Goal: Task Accomplishment & Management: Complete application form

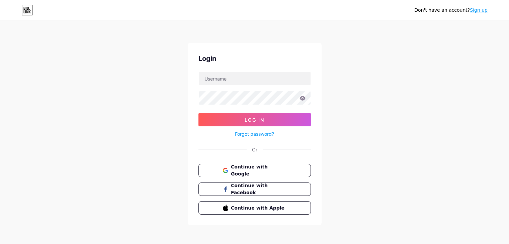
click at [241, 82] on input "text" at bounding box center [255, 78] width 112 height 13
paste input "bestwaisttrainer"
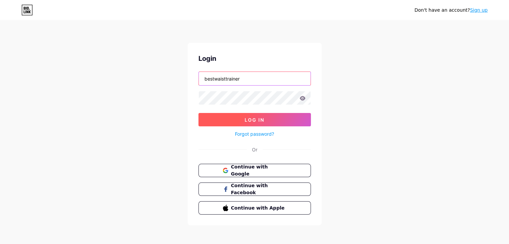
type input "bestwaisttrainer"
click at [262, 122] on button "Log In" at bounding box center [254, 119] width 112 height 13
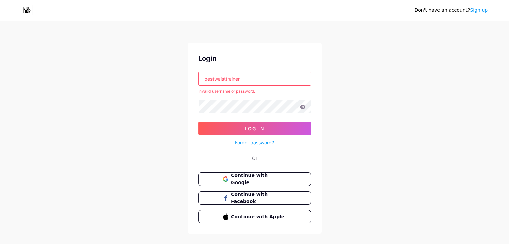
click at [477, 9] on link "Sign up" at bounding box center [479, 9] width 18 height 5
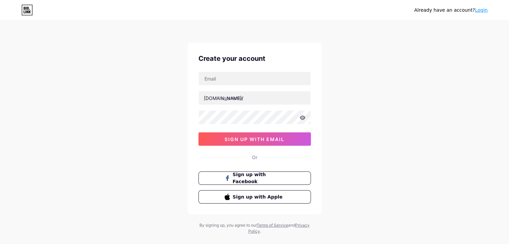
click at [31, 12] on icon at bounding box center [26, 10] width 11 height 11
click at [253, 81] on input "text" at bounding box center [255, 78] width 112 height 13
type input "[EMAIL_ADDRESS][DOMAIN_NAME]"
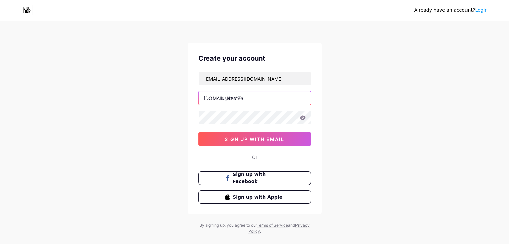
click at [241, 99] on input "text" at bounding box center [255, 97] width 112 height 13
click at [243, 96] on input "text" at bounding box center [255, 97] width 112 height 13
paste input "bestwaisttrainer"
type input "bestwaisttrainer"
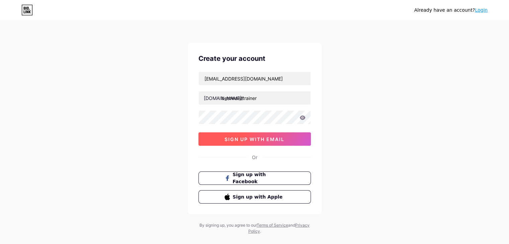
click at [269, 139] on span "sign up with email" at bounding box center [254, 139] width 60 height 6
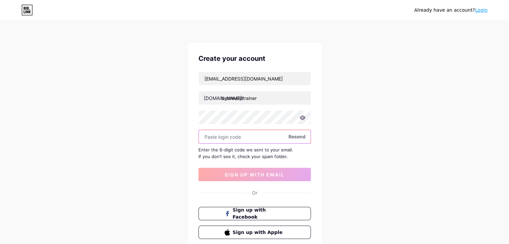
paste input "976655"
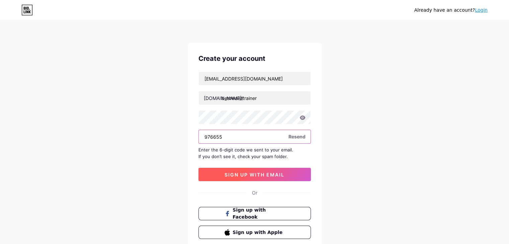
type input "976655"
click at [246, 172] on span "sign up with email" at bounding box center [254, 175] width 60 height 6
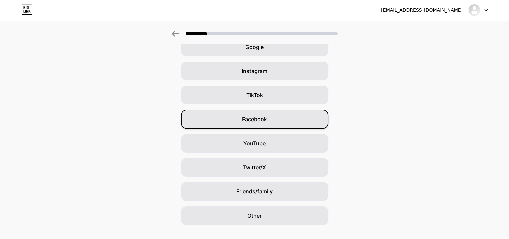
scroll to position [49, 0]
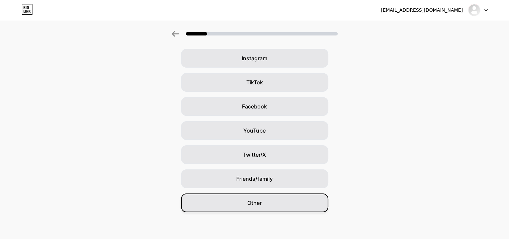
click at [270, 202] on div "Other" at bounding box center [254, 202] width 147 height 19
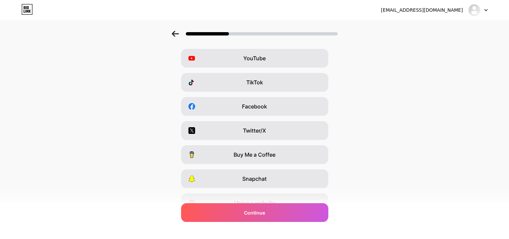
scroll to position [0, 0]
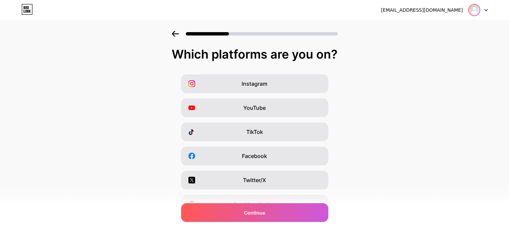
click at [475, 11] on img at bounding box center [474, 10] width 11 height 11
drag, startPoint x: 433, startPoint y: 13, endPoint x: 452, endPoint y: 10, distance: 18.6
click at [441, 11] on div "[EMAIL_ADDRESS][DOMAIN_NAME]" at bounding box center [422, 10] width 82 height 7
click at [484, 6] on div at bounding box center [477, 10] width 19 height 12
click at [484, 10] on icon at bounding box center [485, 10] width 3 height 2
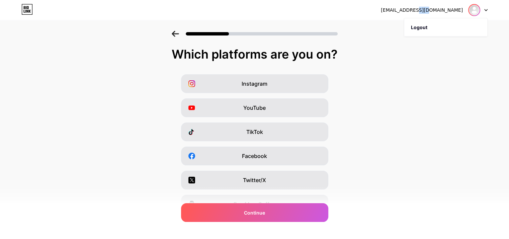
click at [475, 11] on img at bounding box center [474, 10] width 11 height 11
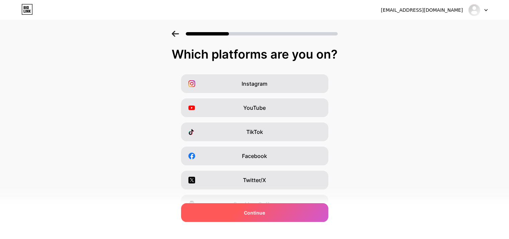
click at [275, 216] on div "Continue" at bounding box center [254, 212] width 147 height 19
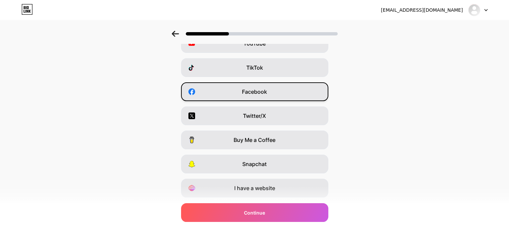
scroll to position [83, 0]
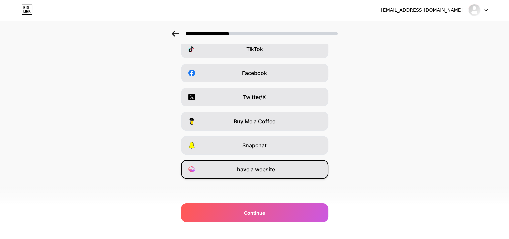
click at [284, 169] on div "I have a website" at bounding box center [254, 169] width 147 height 19
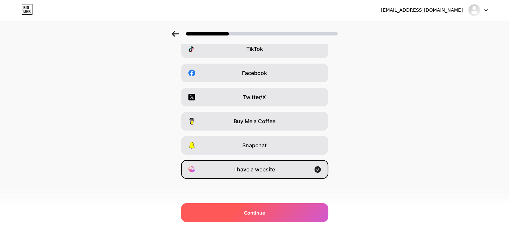
click at [265, 215] on span "Continue" at bounding box center [254, 212] width 21 height 7
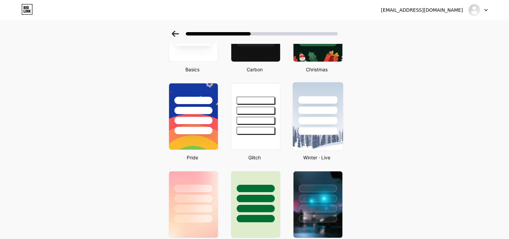
scroll to position [156, 0]
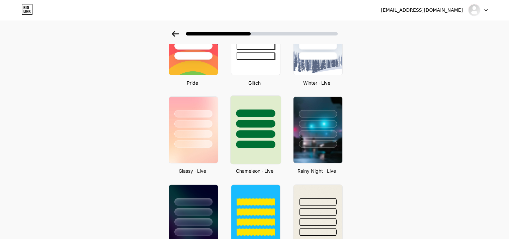
click at [245, 143] on div at bounding box center [255, 144] width 39 height 8
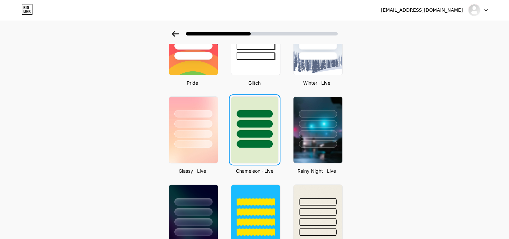
scroll to position [0, 0]
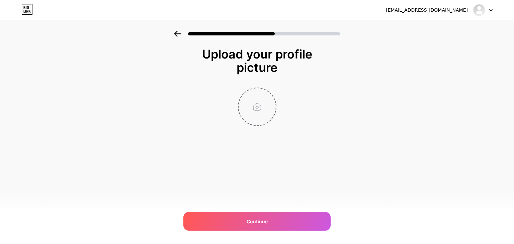
click at [259, 111] on input "file" at bounding box center [256, 106] width 37 height 37
type input "C:\fakepath\WhatsApp Image [DATE] 11.44.37 PM.jpeg"
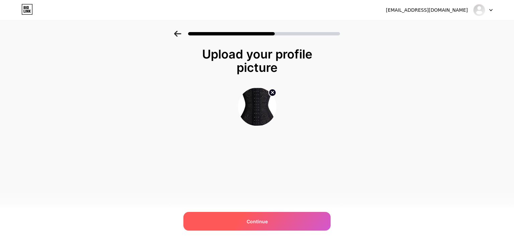
click at [270, 222] on div "Continue" at bounding box center [256, 221] width 147 height 19
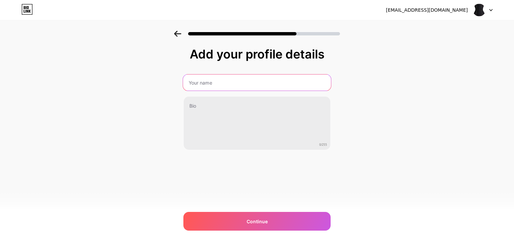
click at [231, 82] on input "text" at bounding box center [257, 83] width 148 height 16
type input "Best Waist Trainer"
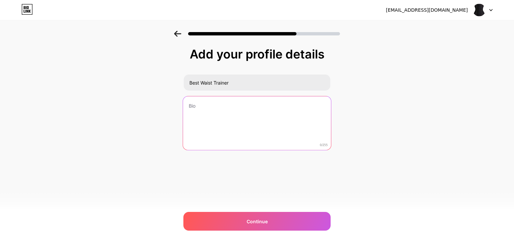
click at [220, 116] on textarea at bounding box center [257, 123] width 148 height 55
paste textarea "Best Waist Trainer in [GEOGRAPHIC_DATA], [US_STATE], [GEOGRAPHIC_DATA] offers p…"
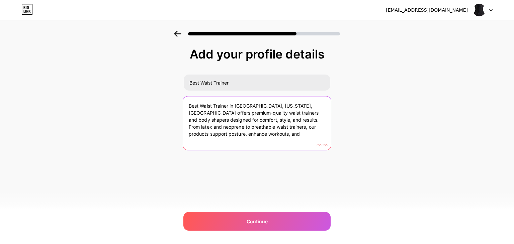
drag, startPoint x: 189, startPoint y: 106, endPoint x: 245, endPoint y: 144, distance: 68.6
click at [245, 144] on textarea "Best Waist Trainer in [GEOGRAPHIC_DATA], [US_STATE], [GEOGRAPHIC_DATA] offers p…" at bounding box center [257, 123] width 148 height 55
paste textarea "provides premium waist trainers for fitness, slimming, and body shaping."
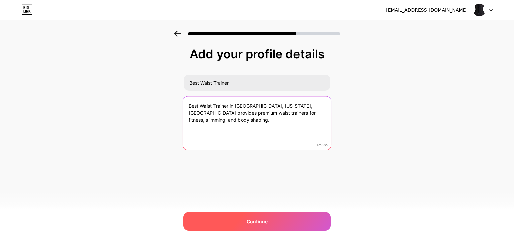
type textarea "Best Waist Trainer in [GEOGRAPHIC_DATA], [US_STATE], [GEOGRAPHIC_DATA] provides…"
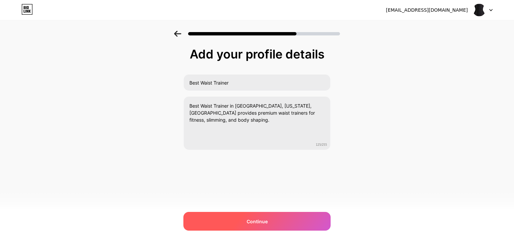
click at [256, 223] on span "Continue" at bounding box center [256, 221] width 21 height 7
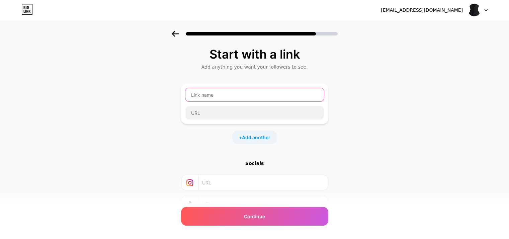
click at [227, 93] on input "text" at bounding box center [254, 94] width 138 height 13
paste input "Best Waist Trainer"
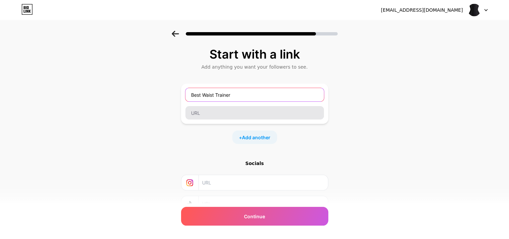
type input "Best Waist Trainer"
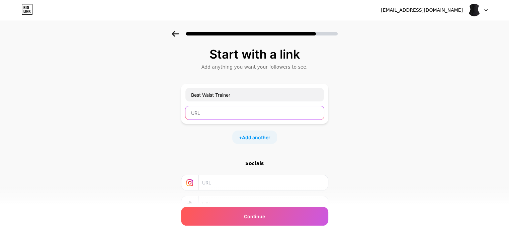
click at [257, 117] on input "text" at bounding box center [254, 112] width 138 height 13
click at [284, 115] on input "text" at bounding box center [254, 112] width 138 height 13
paste input "[URL][DOMAIN_NAME]"
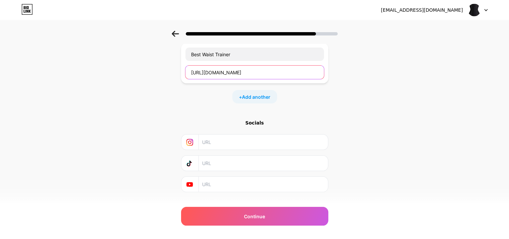
scroll to position [53, 0]
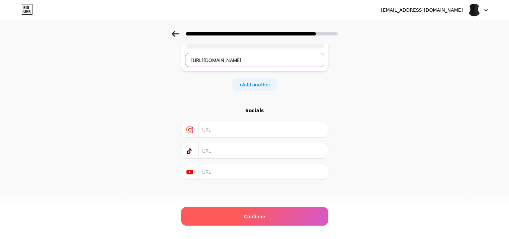
type input "[URL][DOMAIN_NAME]"
click at [268, 218] on div "Continue" at bounding box center [254, 216] width 147 height 19
click at [262, 216] on span "Continue" at bounding box center [254, 216] width 21 height 7
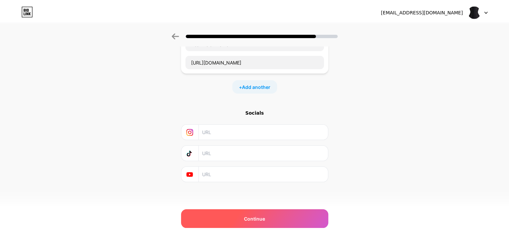
scroll to position [0, 0]
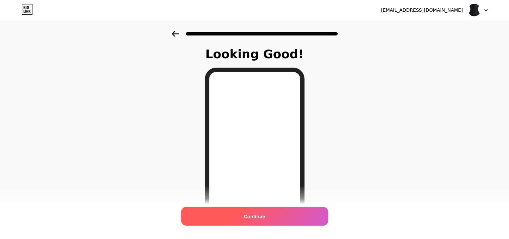
click at [265, 213] on span "Continue" at bounding box center [254, 216] width 21 height 7
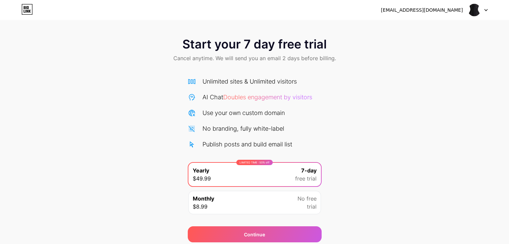
click at [481, 8] on div at bounding box center [477, 10] width 19 height 12
click at [473, 9] on img at bounding box center [474, 10] width 13 height 13
click at [31, 12] on icon at bounding box center [26, 9] width 11 height 11
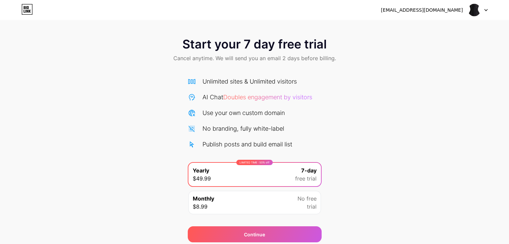
click at [473, 10] on img at bounding box center [474, 10] width 13 height 13
click at [484, 10] on icon at bounding box center [485, 10] width 3 height 2
